Goal: Task Accomplishment & Management: Manage account settings

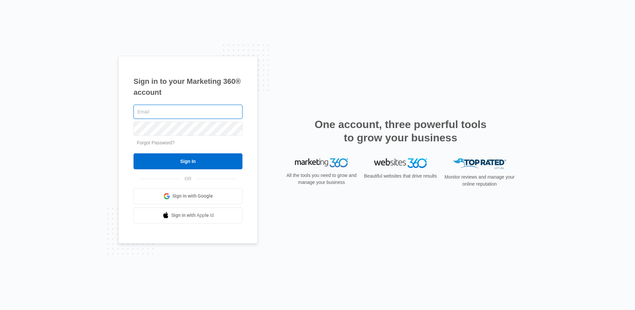
type input "[EMAIL_ADDRESS][DOMAIN_NAME]"
click at [418, 34] on div "Sign in to your Marketing 360® account egraham@mcdugaldsteele.com Forgot Passwo…" at bounding box center [317, 155] width 635 height 310
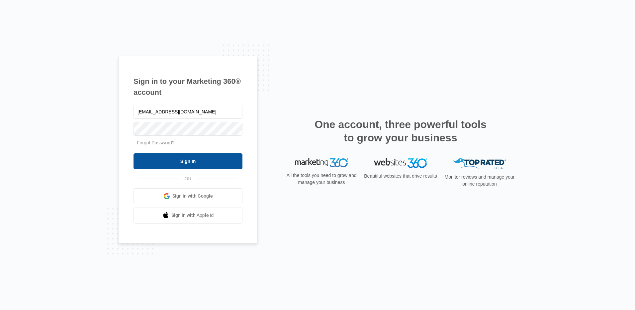
click at [172, 154] on input "Sign In" at bounding box center [188, 161] width 109 height 16
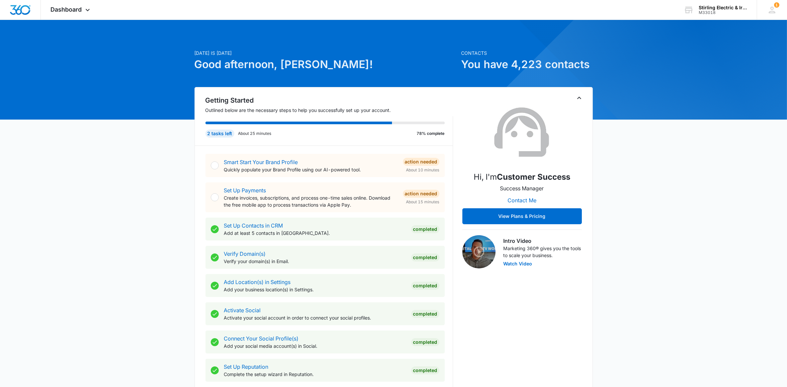
drag, startPoint x: 779, startPoint y: 194, endPoint x: 759, endPoint y: 122, distance: 75.3
click at [774, 9] on icon at bounding box center [772, 10] width 10 height 10
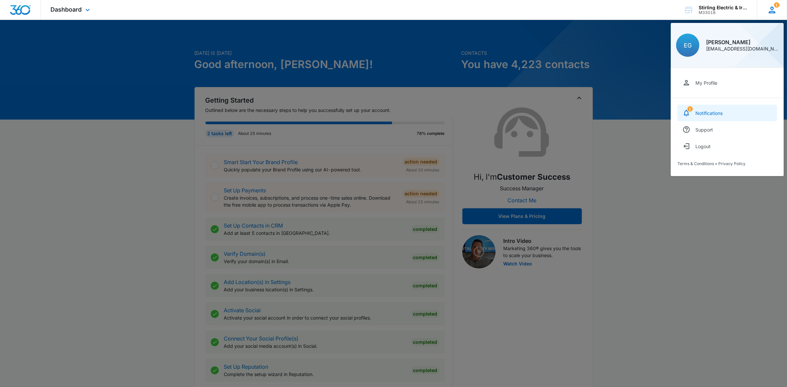
click at [731, 107] on link "1 Notifications" at bounding box center [728, 113] width 100 height 17
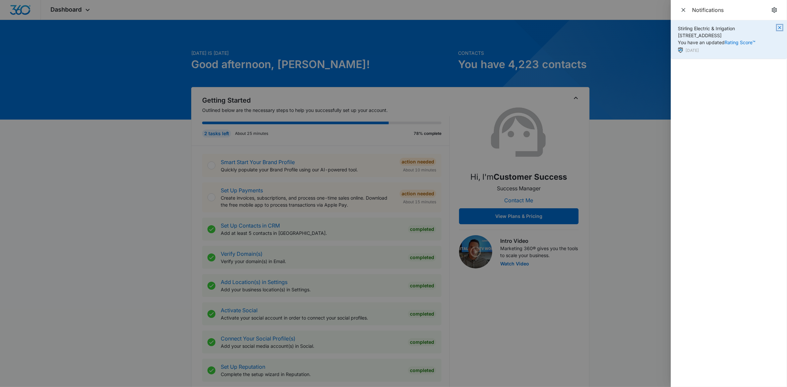
click at [778, 27] on icon "button" at bounding box center [779, 27] width 5 height 5
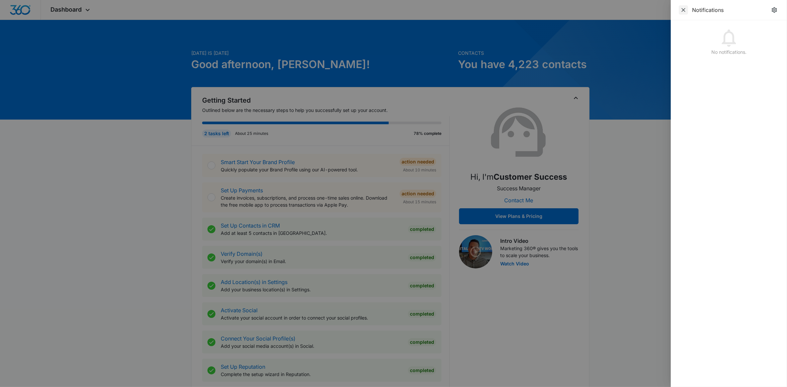
click at [681, 10] on icon "Close" at bounding box center [683, 10] width 7 height 7
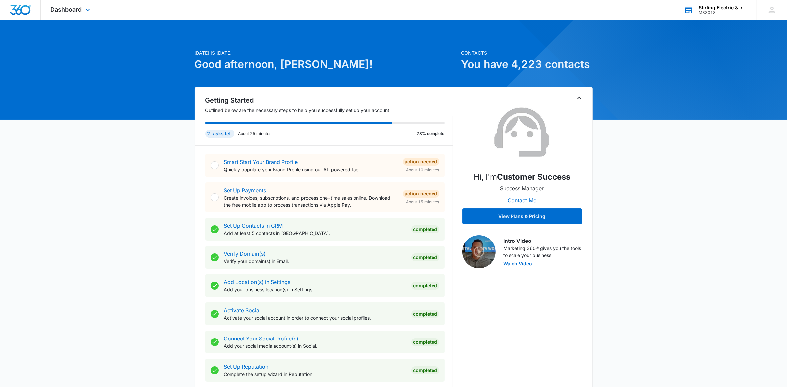
click at [722, 7] on div "Stirling Electric & Irrigation" at bounding box center [723, 7] width 48 height 5
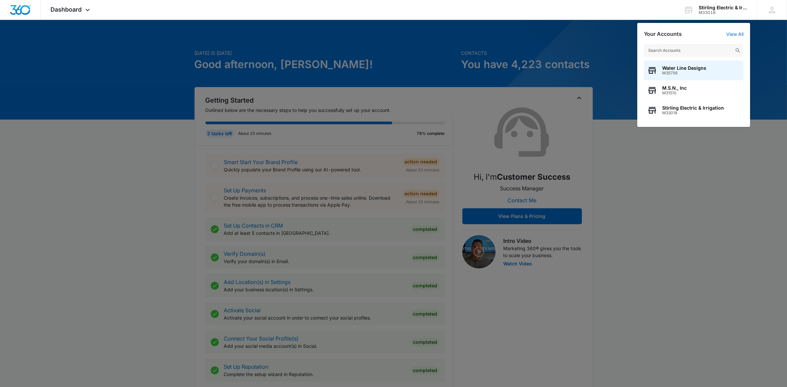
click at [105, 269] on div at bounding box center [393, 193] width 787 height 387
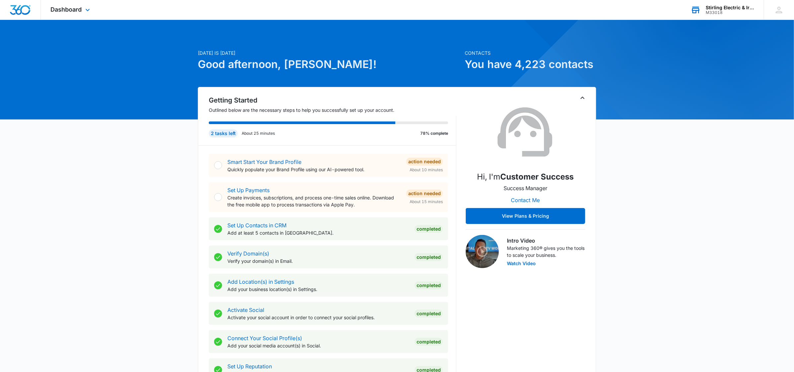
click at [737, 5] on div "Stirling Electric & Irrigation" at bounding box center [730, 7] width 48 height 5
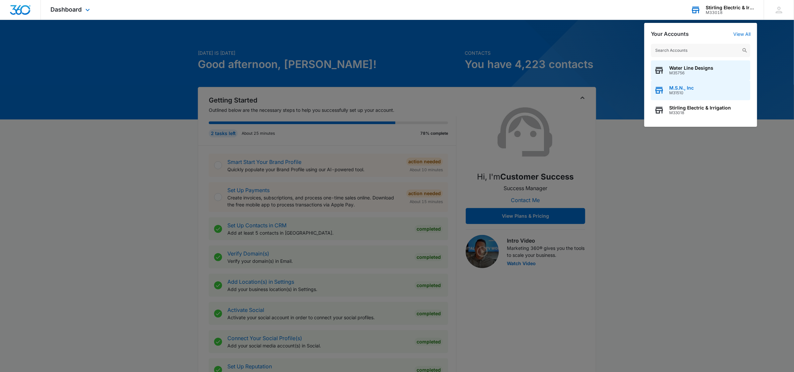
click at [686, 91] on span "M31510" at bounding box center [682, 93] width 25 height 5
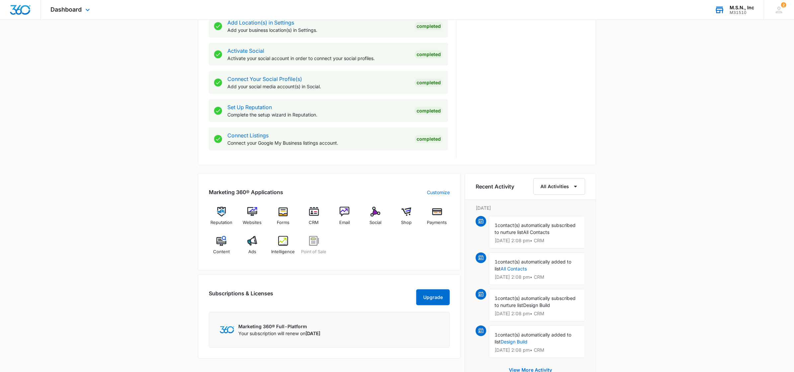
scroll to position [72, 0]
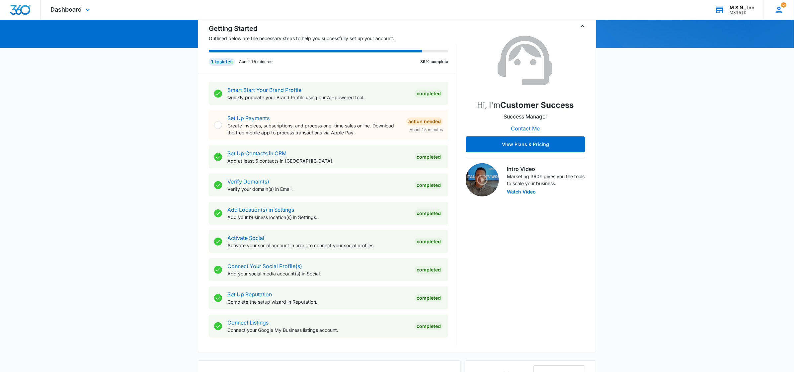
click at [778, 5] on icon at bounding box center [779, 10] width 10 height 10
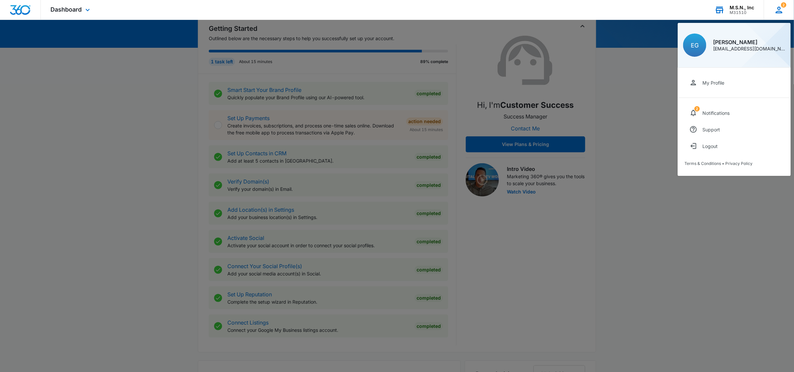
click at [778, 5] on icon at bounding box center [779, 10] width 10 height 10
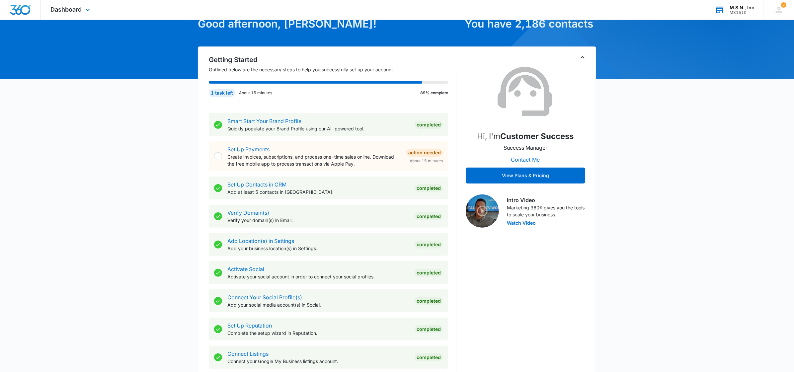
scroll to position [0, 0]
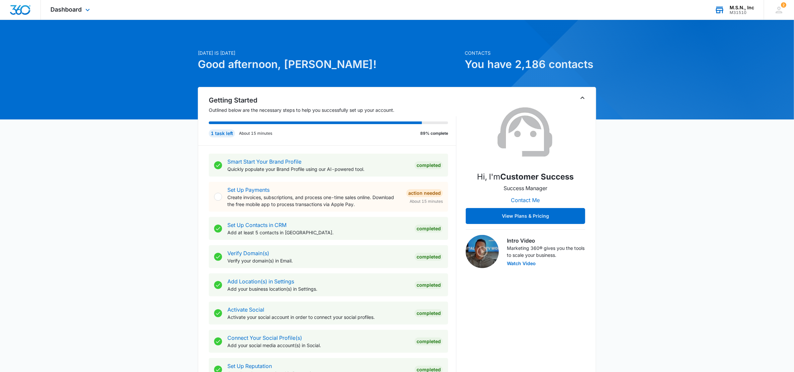
click at [78, 5] on div "Dashboard Apps Reputation Websites Forms CRM Email Social Shop Payments POS Con…" at bounding box center [71, 10] width 61 height 20
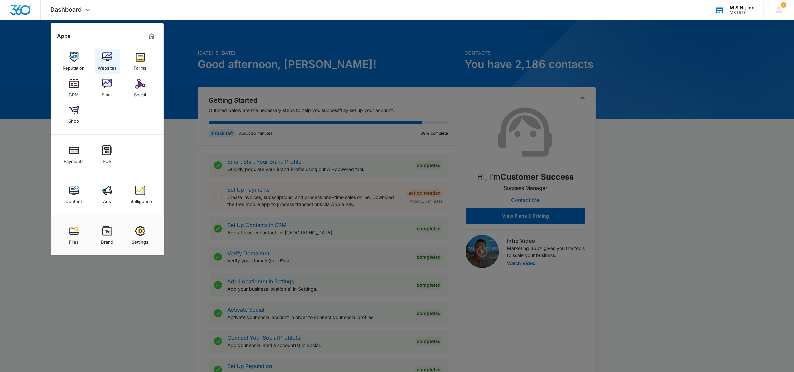
click at [100, 54] on link "Websites" at bounding box center [107, 61] width 25 height 25
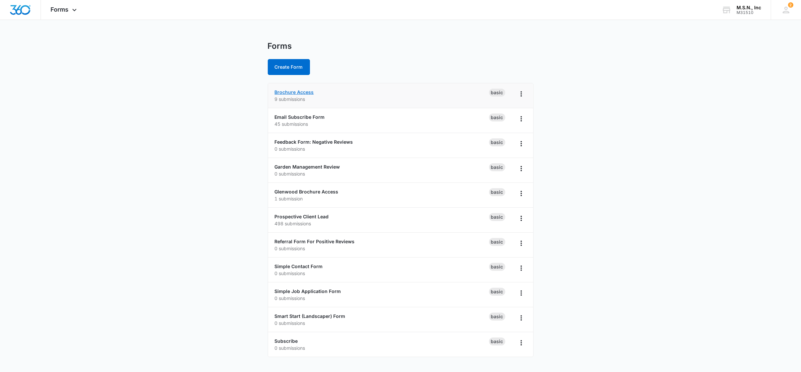
click at [289, 91] on link "Brochure Access" at bounding box center [294, 92] width 39 height 6
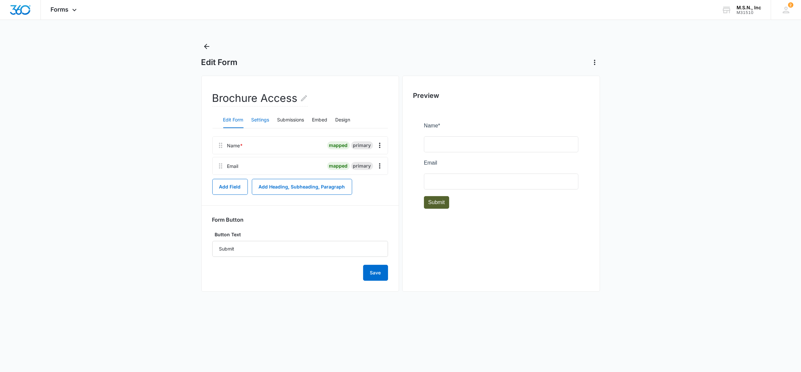
click at [258, 118] on button "Settings" at bounding box center [260, 120] width 18 height 16
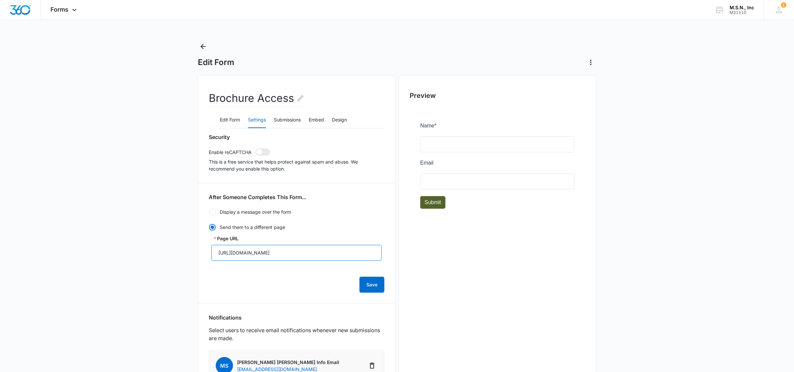
click at [215, 254] on input "https://static.mywebsites360.com/e4939f2347314257830caac5088c4307/r/e5a318daf56…" at bounding box center [297, 253] width 170 height 16
drag, startPoint x: 215, startPoint y: 254, endPoint x: 932, endPoint y: 284, distance: 718.0
click at [794, 284] on html "Forms Apps Reputation Websites Forms CRM Email Social Shop Payments POS Content…" at bounding box center [397, 186] width 794 height 372
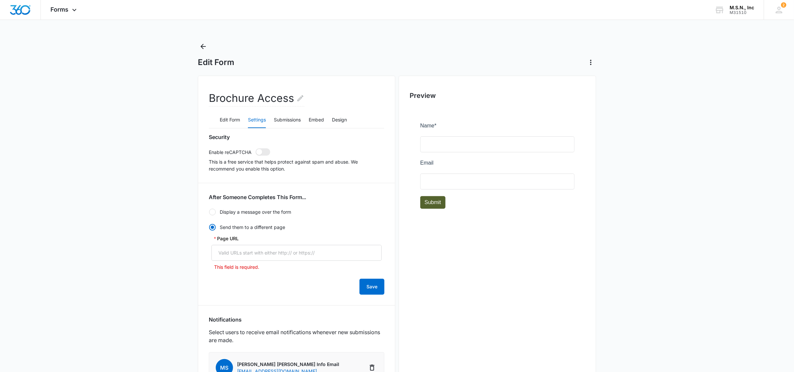
click at [215, 210] on div at bounding box center [212, 212] width 7 height 7
click at [209, 212] on input "Display a message over the form" at bounding box center [209, 212] width 0 height 0
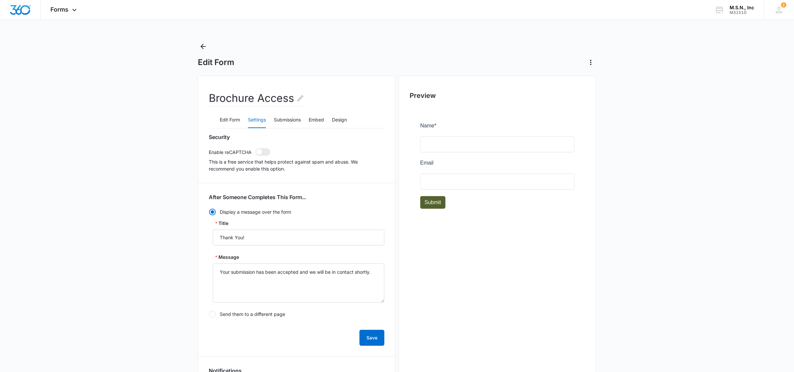
click at [212, 210] on div at bounding box center [212, 212] width 7 height 7
click at [209, 212] on input "Display a message over the form" at bounding box center [209, 212] width 0 height 0
click at [212, 313] on div at bounding box center [212, 314] width 7 height 7
click at [209, 315] on input "Send them to a different page" at bounding box center [209, 315] width 0 height 0
radio input "false"
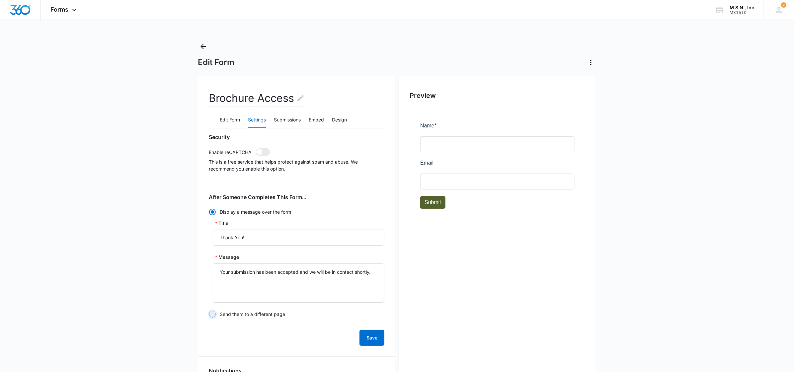
radio input "true"
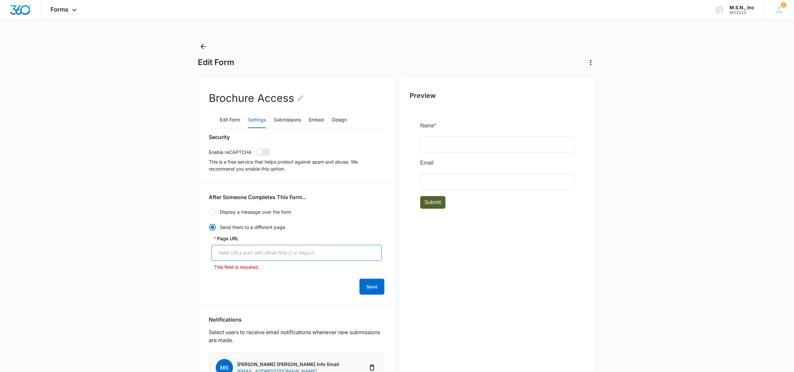
click at [249, 257] on input "Page URL" at bounding box center [297, 253] width 170 height 16
paste input "https://static.mywebsites360.com/e4939f2347314257830caac5088c4307/r/c7ed7916fc1…"
type input "https://static.mywebsites360.com/e4939f2347314257830caac5088c4307/r/c7ed7916fc1…"
click at [371, 283] on button "Save" at bounding box center [372, 285] width 25 height 16
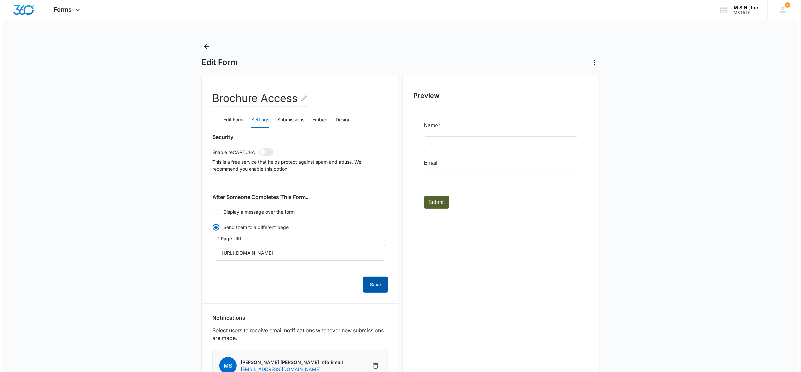
scroll to position [0, 0]
click at [284, 117] on button "Submissions" at bounding box center [287, 120] width 27 height 16
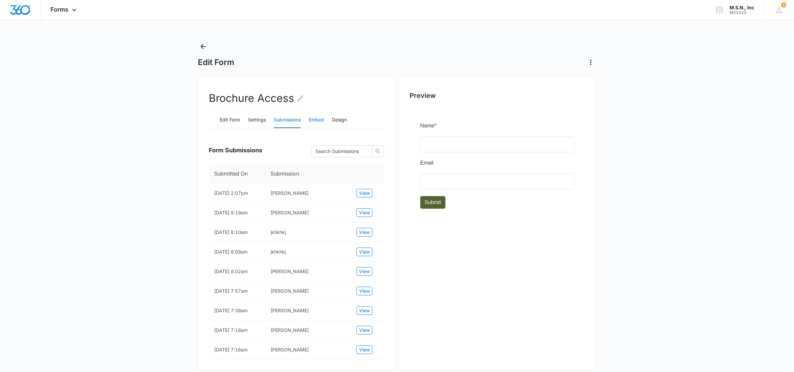
click at [319, 120] on button "Embed" at bounding box center [316, 120] width 15 height 16
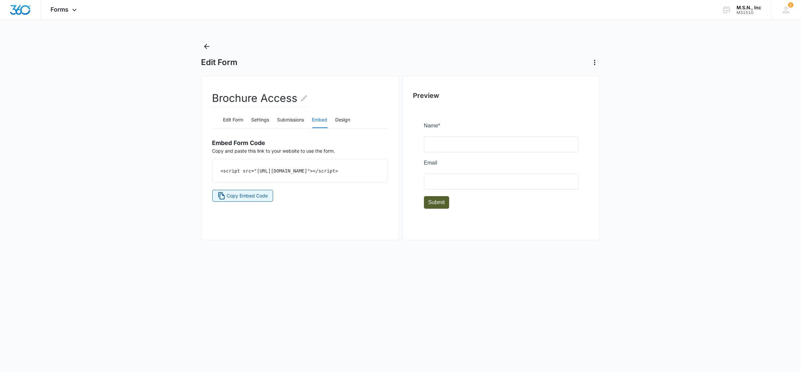
click at [262, 200] on span "Copy Embed Code" at bounding box center [246, 195] width 41 height 7
click at [70, 12] on div "Forms Apps Reputation Websites Forms CRM Email Social Shop Payments POS Content…" at bounding box center [64, 10] width 47 height 20
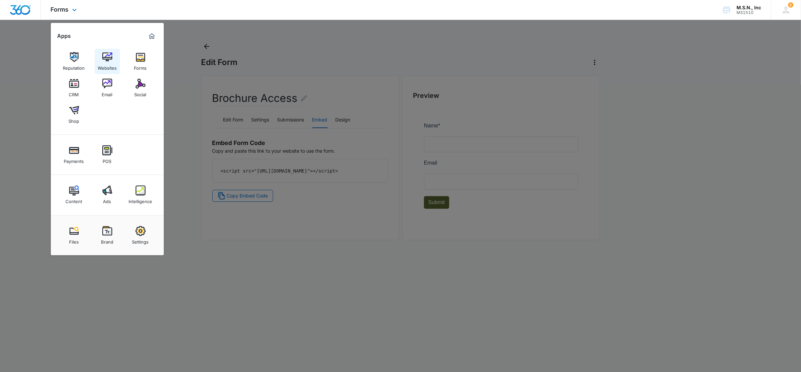
click at [109, 54] on img at bounding box center [107, 57] width 10 height 10
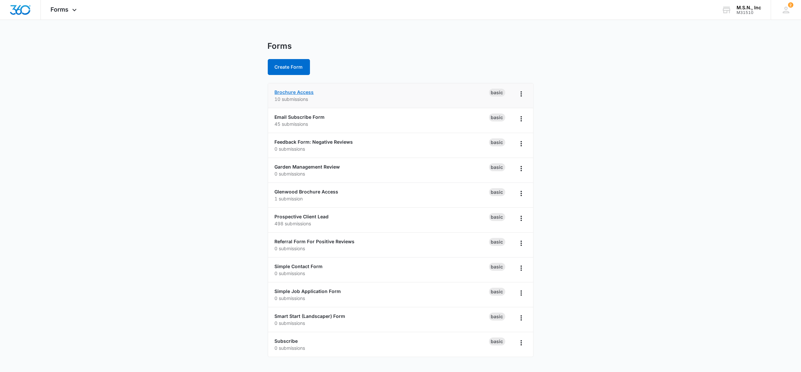
click at [295, 92] on link "Brochure Access" at bounding box center [294, 92] width 39 height 6
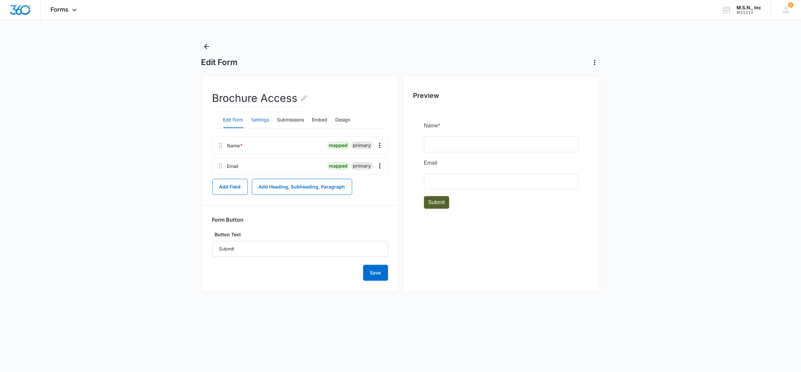
click at [266, 125] on button "Settings" at bounding box center [260, 120] width 18 height 16
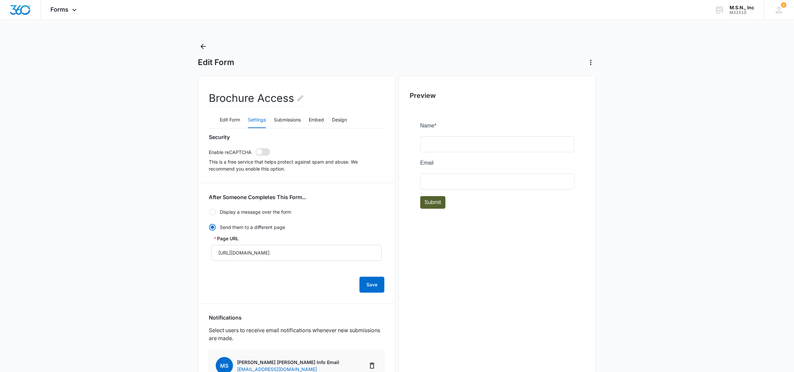
click at [259, 151] on span at bounding box center [259, 152] width 6 height 6
click at [256, 148] on input "checkbox" at bounding box center [255, 148] width 0 height 0
checkbox input "true"
click at [287, 122] on button "Submissions" at bounding box center [287, 120] width 27 height 16
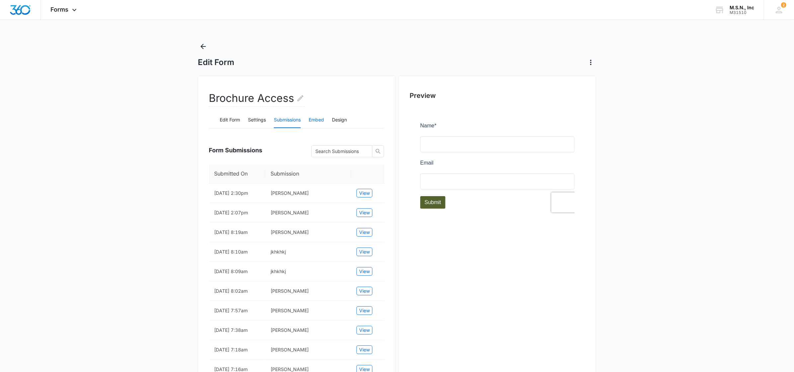
click at [317, 117] on button "Embed" at bounding box center [316, 120] width 15 height 16
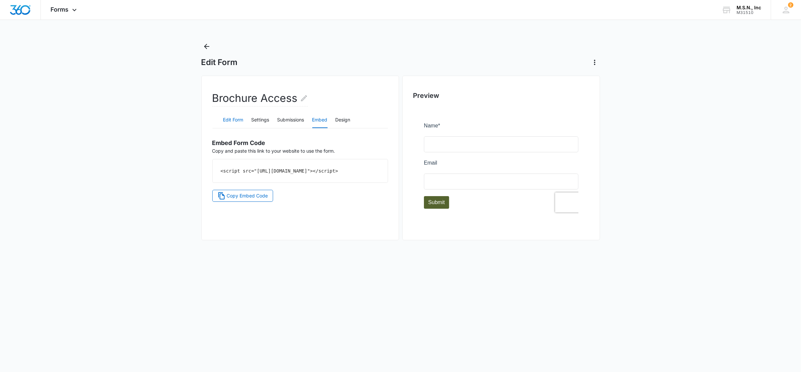
click at [233, 121] on button "Edit Form" at bounding box center [233, 120] width 20 height 16
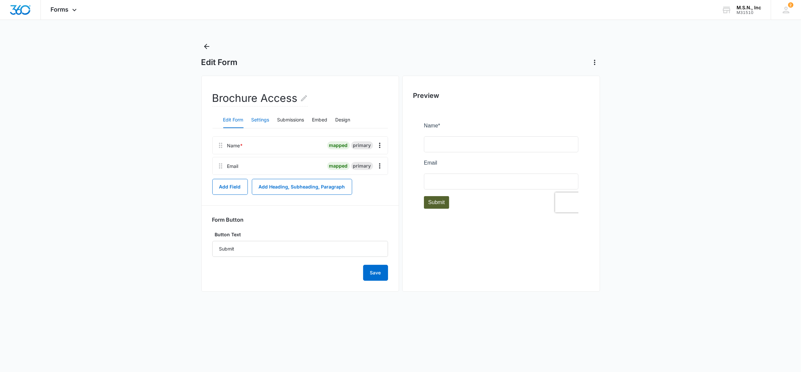
click at [262, 119] on button "Settings" at bounding box center [260, 120] width 18 height 16
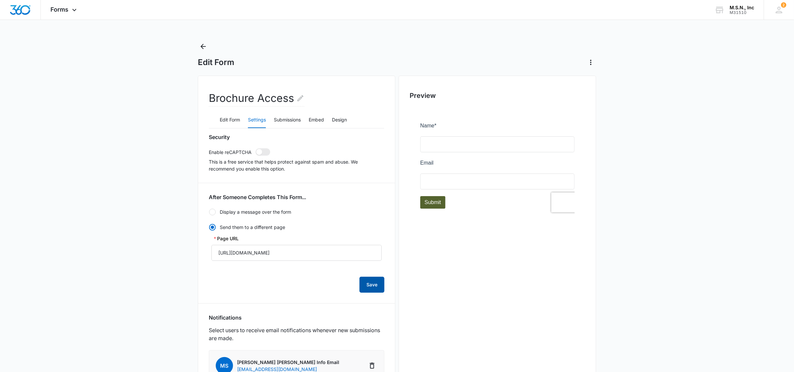
click at [371, 283] on button "Save" at bounding box center [372, 285] width 25 height 16
click at [261, 152] on span at bounding box center [259, 152] width 6 height 6
click at [256, 148] on input "checkbox" at bounding box center [255, 148] width 0 height 0
checkbox input "true"
click at [367, 285] on button "Save" at bounding box center [372, 285] width 25 height 16
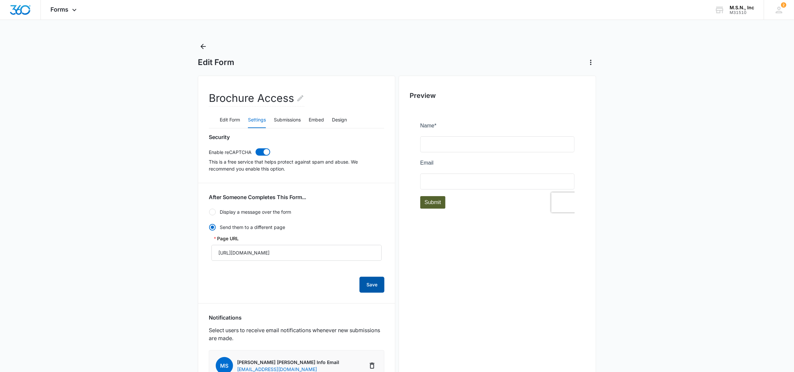
click at [375, 283] on button "Save" at bounding box center [372, 285] width 25 height 16
click at [343, 258] on input "[URL][DOMAIN_NAME]" at bounding box center [297, 253] width 170 height 16
drag, startPoint x: 215, startPoint y: 254, endPoint x: 1266, endPoint y: 300, distance: 1052.8
click at [794, 300] on html "Forms Apps Reputation Websites Forms CRM Email Social Shop Payments POS Content…" at bounding box center [397, 186] width 794 height 372
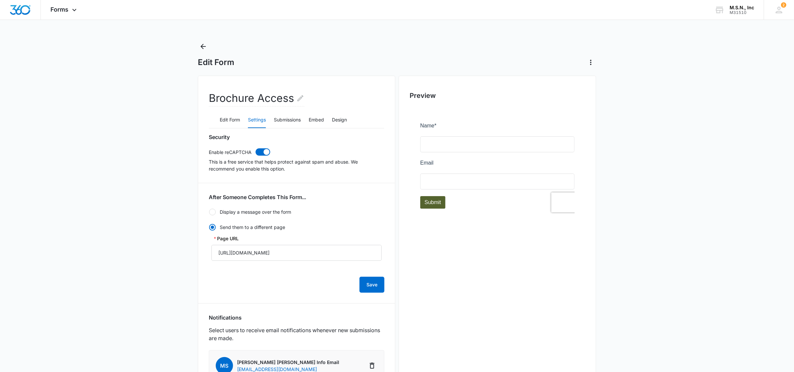
scroll to position [0, 0]
click at [71, 5] on div "Forms Apps Reputation Websites Forms CRM Email Social Shop Payments POS Content…" at bounding box center [64, 10] width 47 height 20
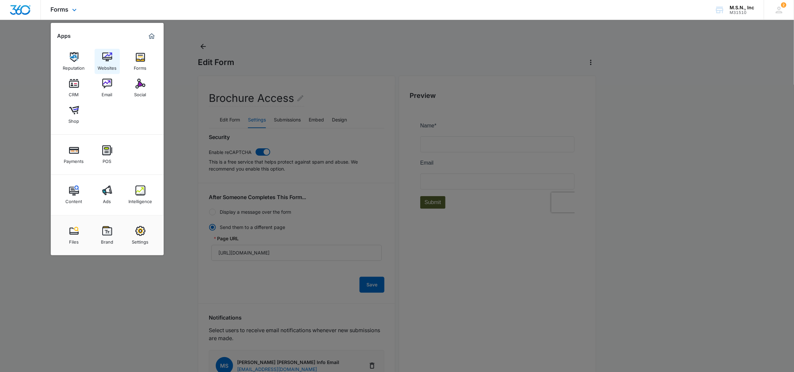
click at [107, 60] on img at bounding box center [107, 57] width 10 height 10
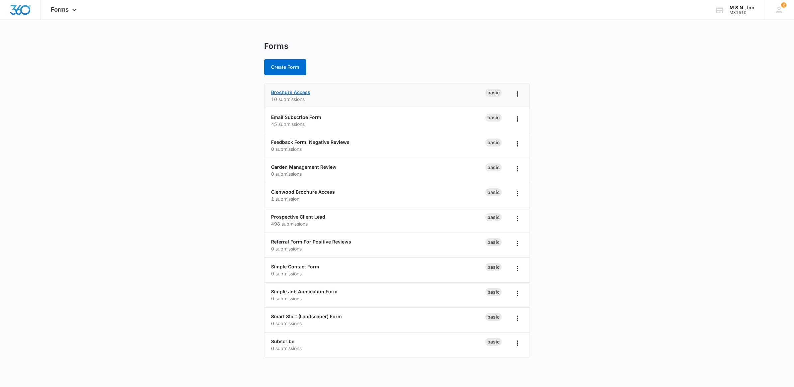
click at [299, 90] on link "Brochure Access" at bounding box center [290, 92] width 39 height 6
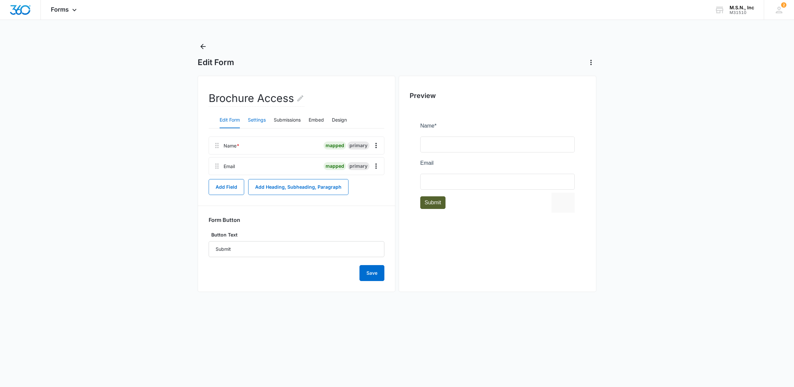
click at [261, 122] on button "Settings" at bounding box center [257, 120] width 18 height 16
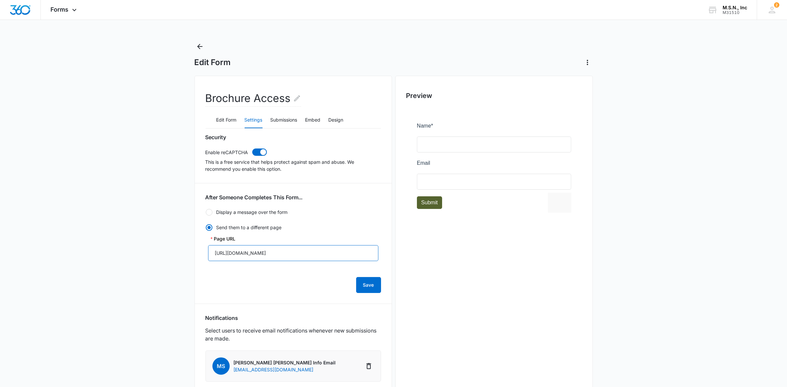
scroll to position [0, 224]
drag, startPoint x: 216, startPoint y: 253, endPoint x: 1175, endPoint y: 252, distance: 959.1
click at [787, 252] on html "Forms Apps Reputation Websites Forms CRM Email Social Shop Payments POS Content…" at bounding box center [393, 193] width 787 height 387
paste input "c3e9385018c4ab09606325e97e98978/1/Brochure-%20Digital%20Version%20%28FINALv2"
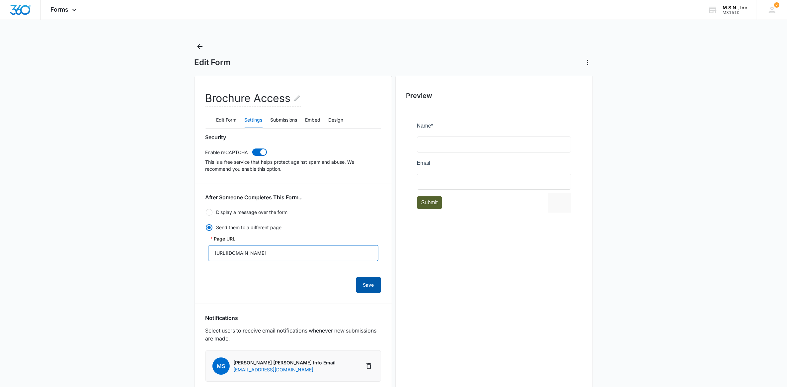
type input "https://static.mywebsites360.com/e4939f2347314257830caac5088c4307/r/cc3e9385018…"
click at [375, 281] on button "Save" at bounding box center [368, 285] width 25 height 16
click at [313, 120] on button "Embed" at bounding box center [313, 120] width 15 height 16
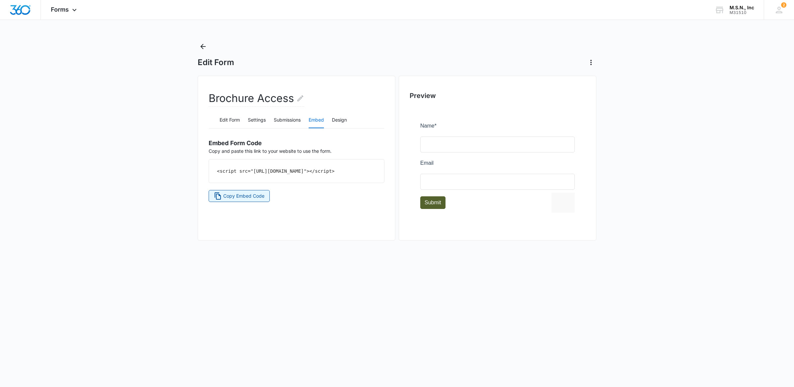
click at [232, 200] on span "Copy Embed Code" at bounding box center [243, 195] width 41 height 7
click at [65, 9] on span "Forms" at bounding box center [60, 9] width 18 height 7
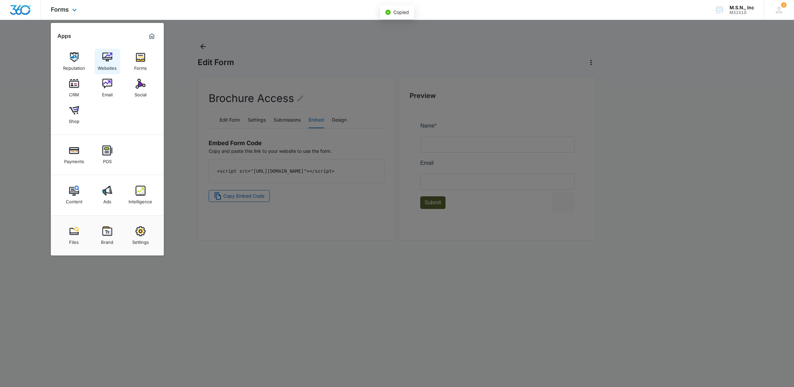
click at [111, 59] on img at bounding box center [107, 57] width 10 height 10
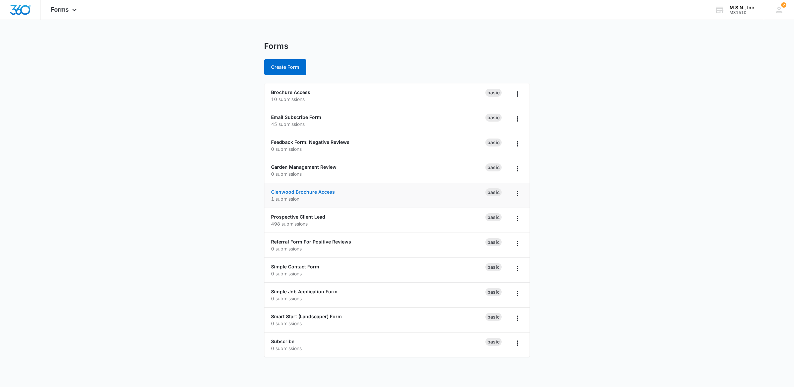
click at [294, 193] on link "Glenwood Brochure Access" at bounding box center [303, 192] width 64 height 6
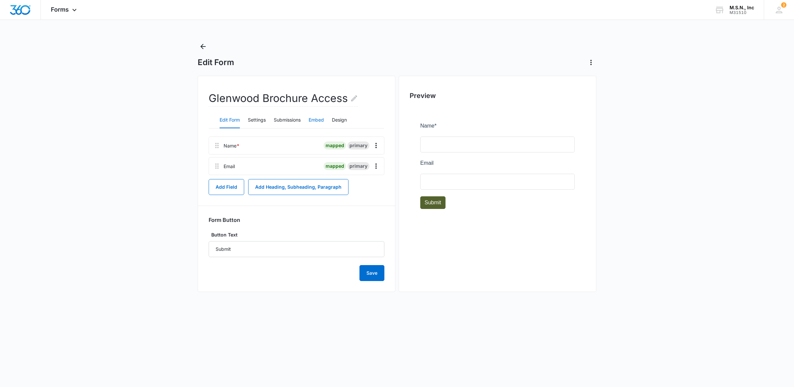
click at [321, 122] on button "Embed" at bounding box center [316, 120] width 15 height 16
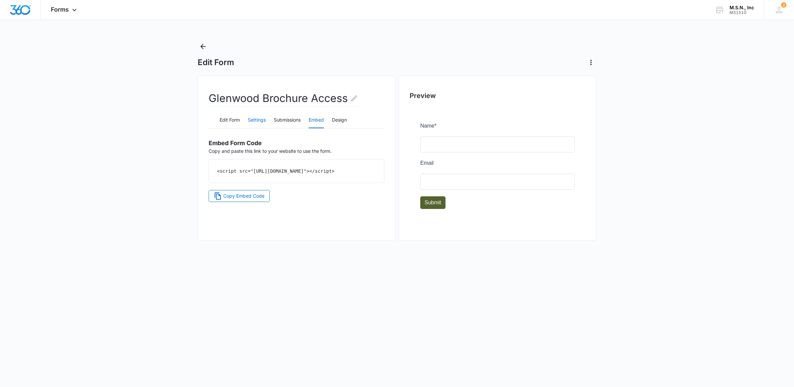
click at [256, 121] on button "Settings" at bounding box center [257, 120] width 18 height 16
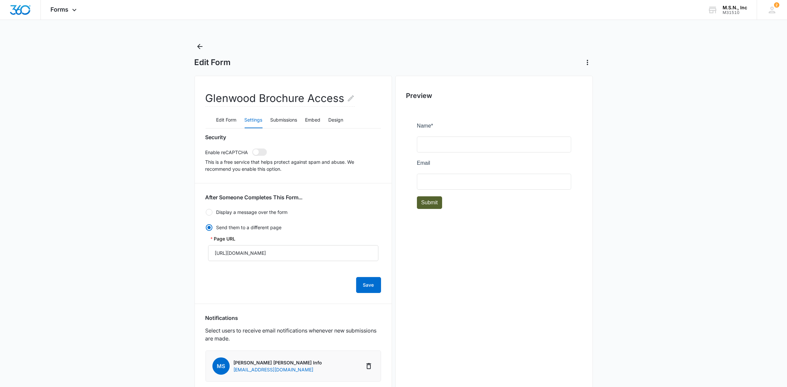
click at [252, 150] on label at bounding box center [259, 151] width 15 height 7
click at [252, 148] on input "checkbox" at bounding box center [252, 148] width 0 height 0
checkbox input "true"
click at [370, 286] on button "Save" at bounding box center [368, 285] width 25 height 16
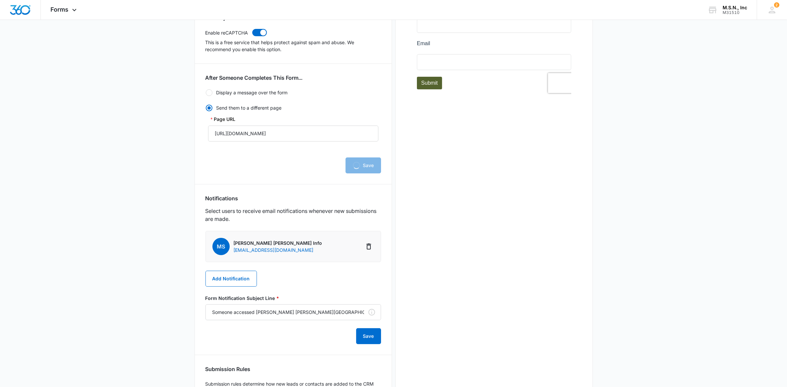
scroll to position [183, 0]
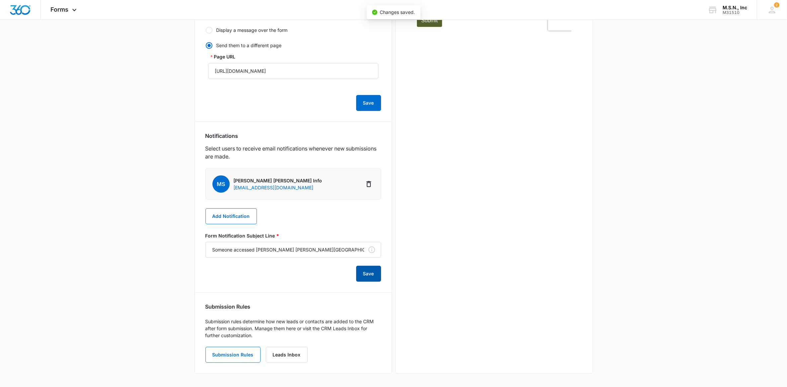
click at [371, 270] on button "Save" at bounding box center [368, 274] width 25 height 16
click at [361, 110] on button "Save" at bounding box center [368, 103] width 25 height 16
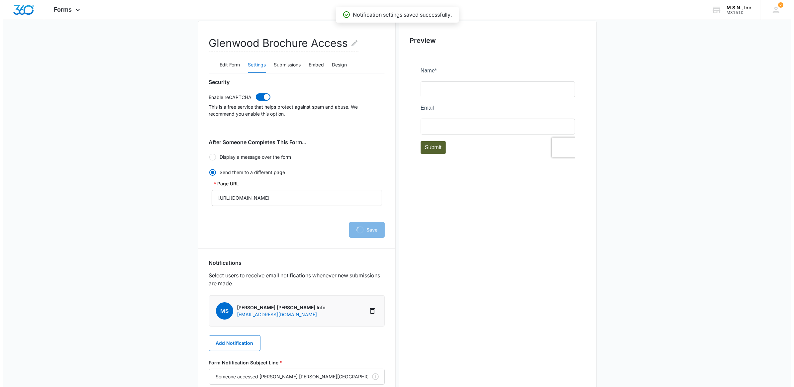
scroll to position [0, 0]
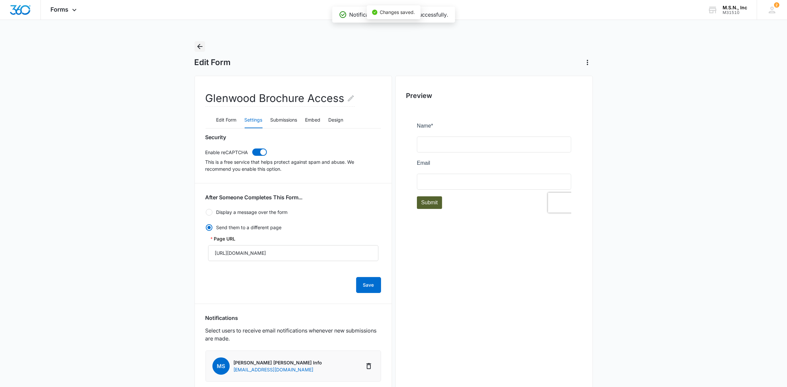
click at [203, 47] on icon "Back" at bounding box center [200, 47] width 8 height 8
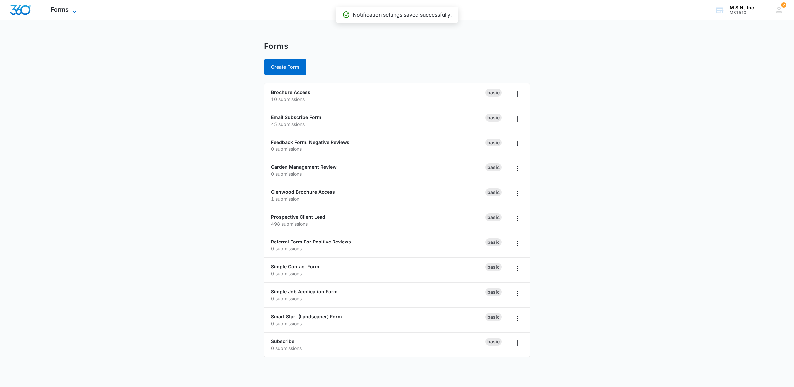
click at [65, 9] on span "Forms" at bounding box center [60, 9] width 18 height 7
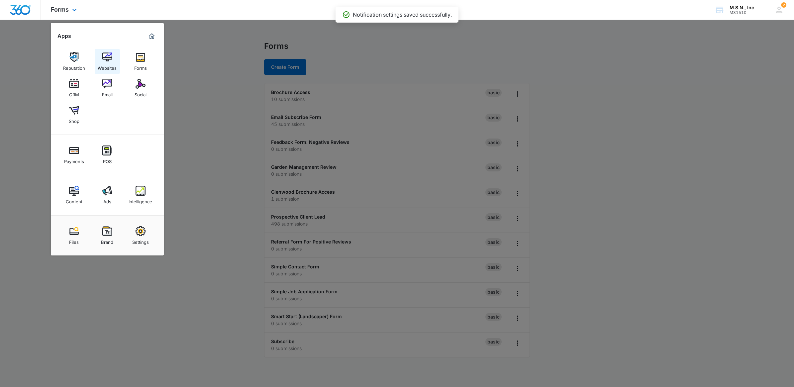
click at [112, 57] on img at bounding box center [107, 57] width 10 height 10
